Goal: Transaction & Acquisition: Purchase product/service

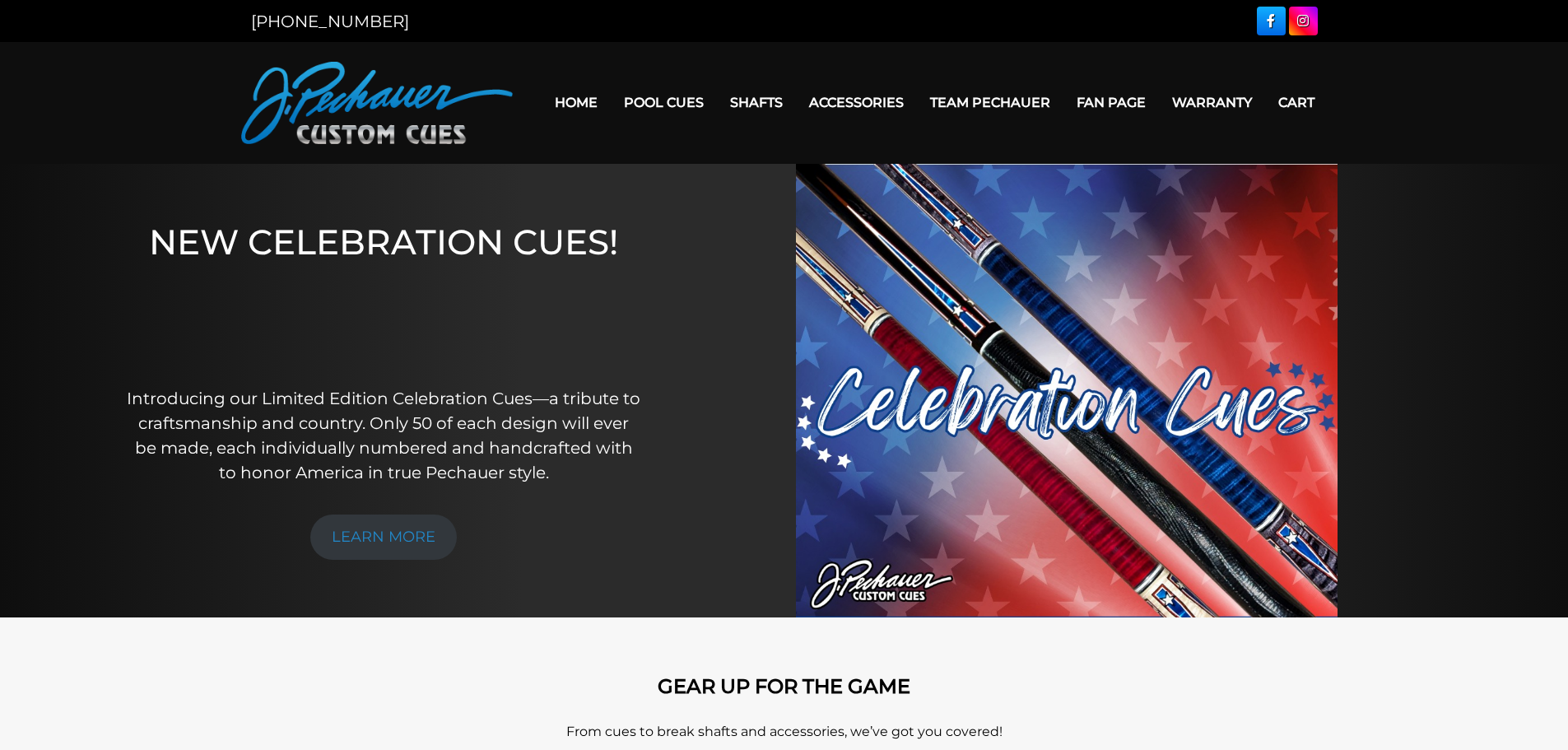
scroll to position [31, 0]
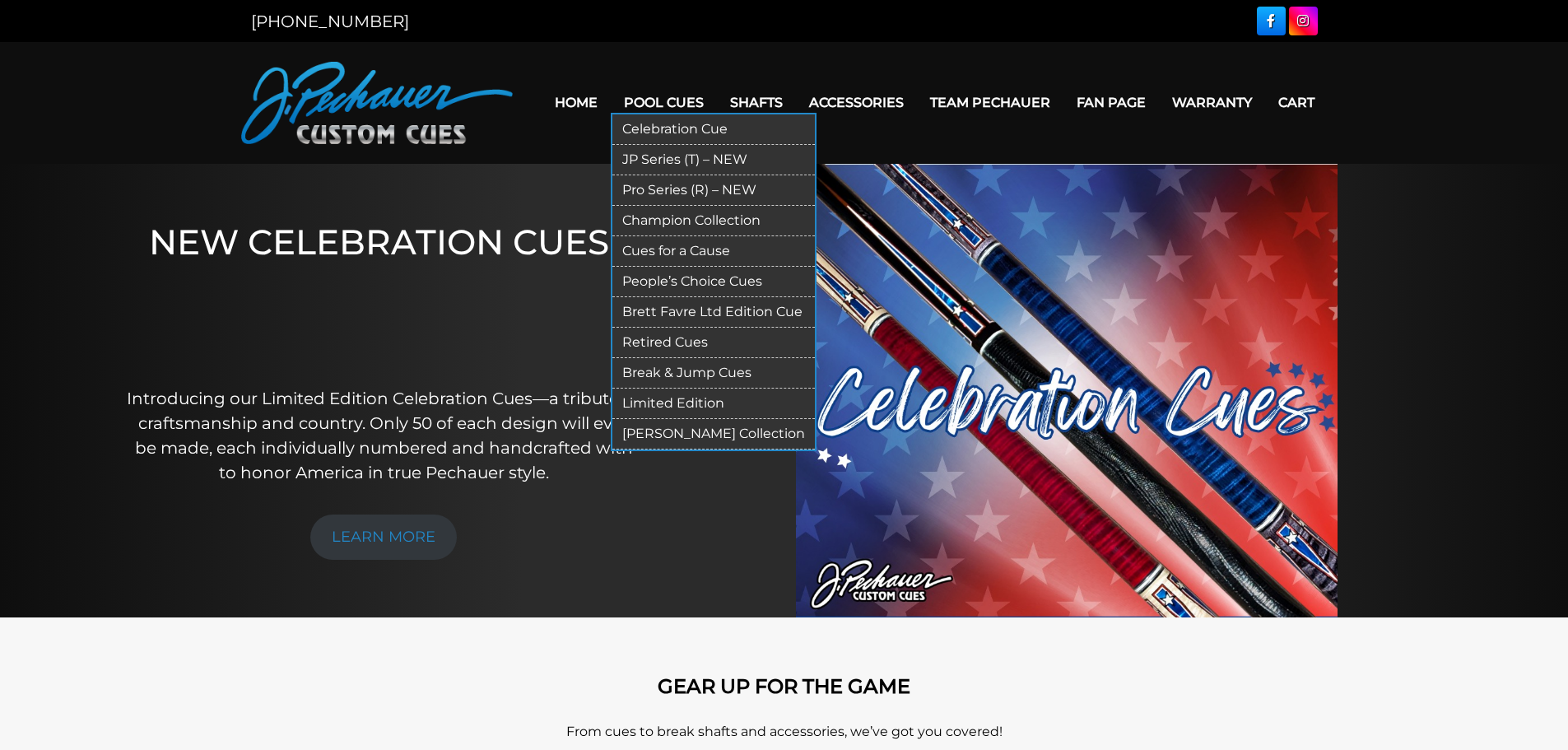
click at [666, 153] on link "JP Series (T) – NEW" at bounding box center [713, 161] width 202 height 31
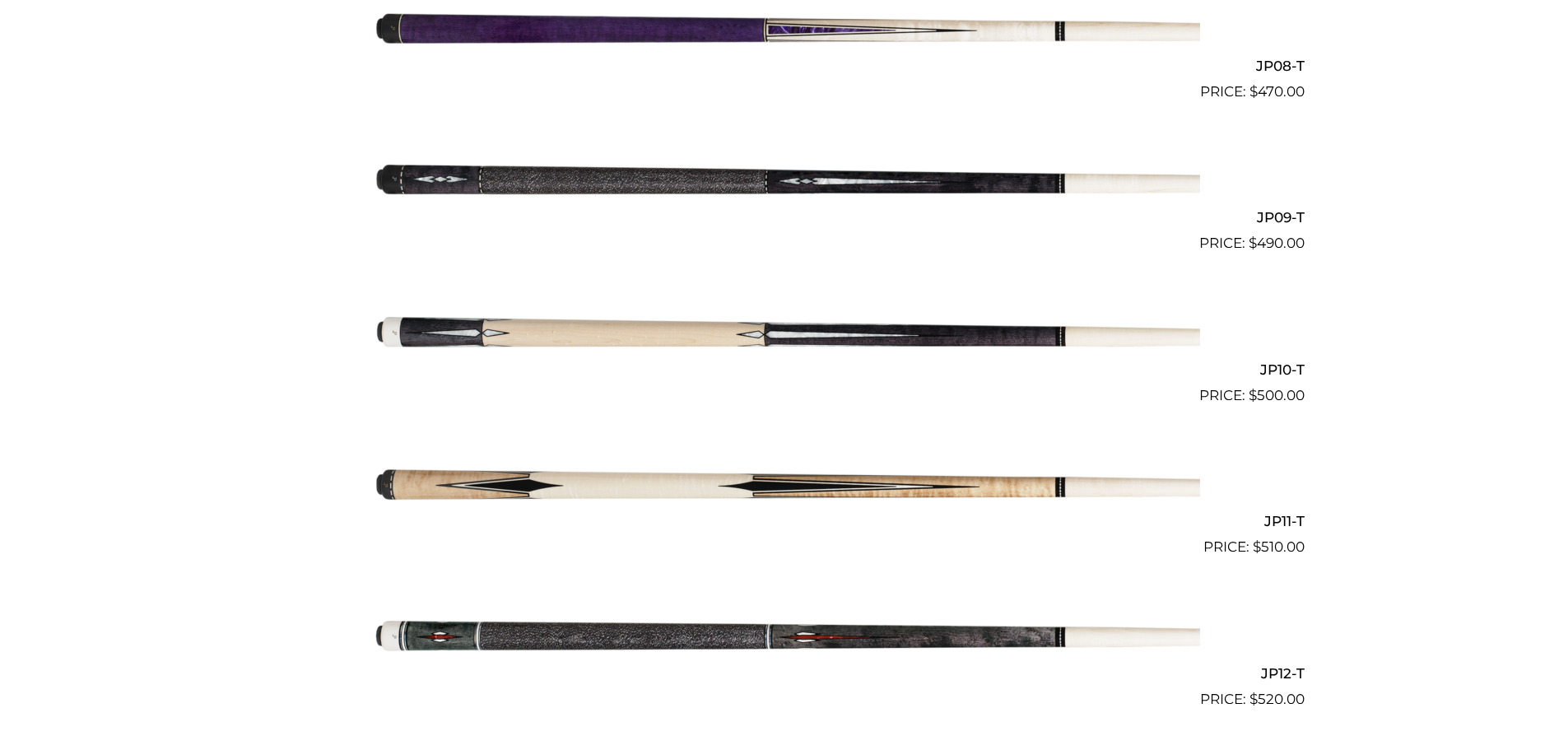
scroll to position [1657, 0]
